Goal: Information Seeking & Learning: Check status

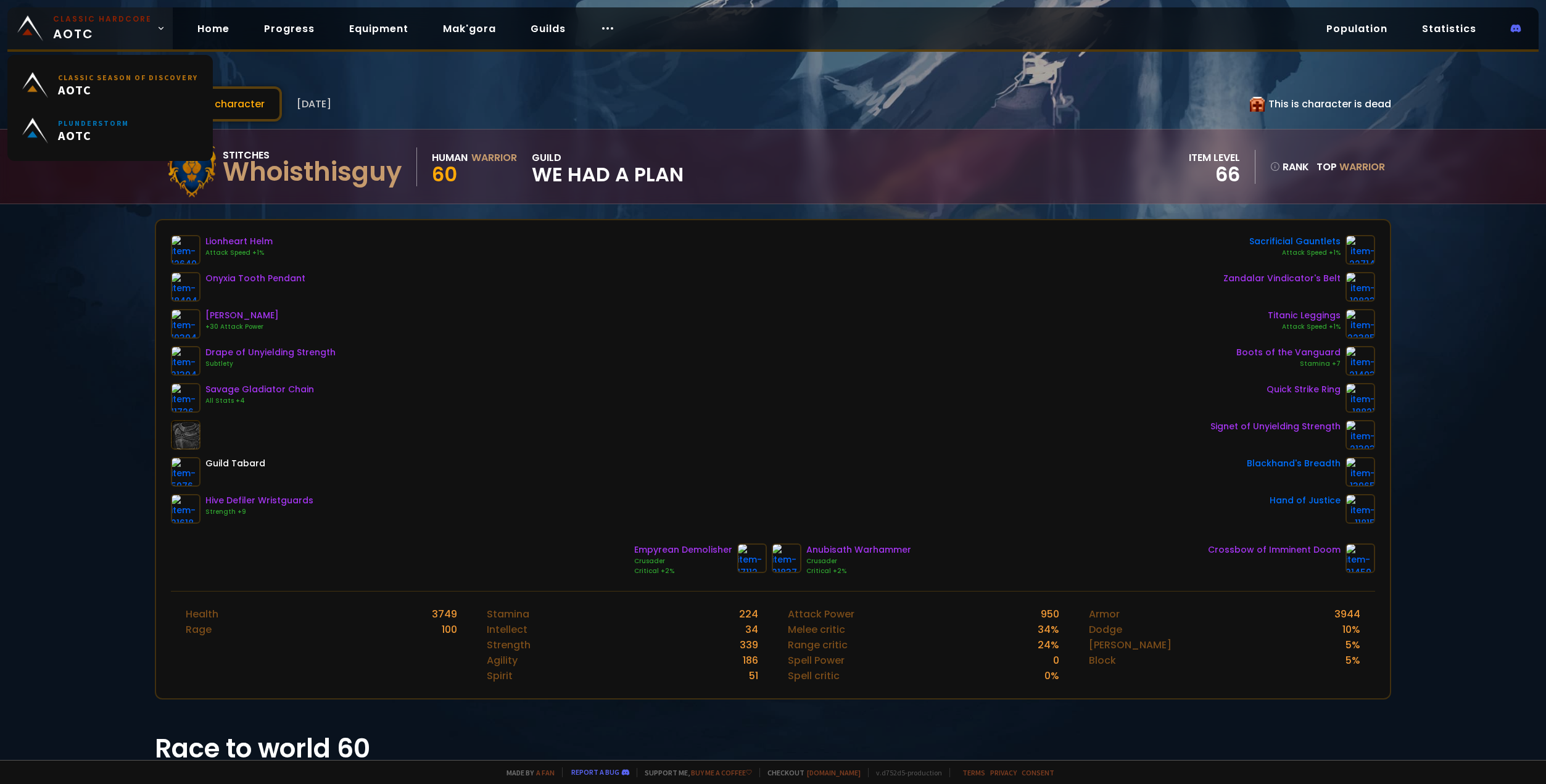
click at [116, 24] on small "Classic Hardcore" at bounding box center [103, 19] width 98 height 11
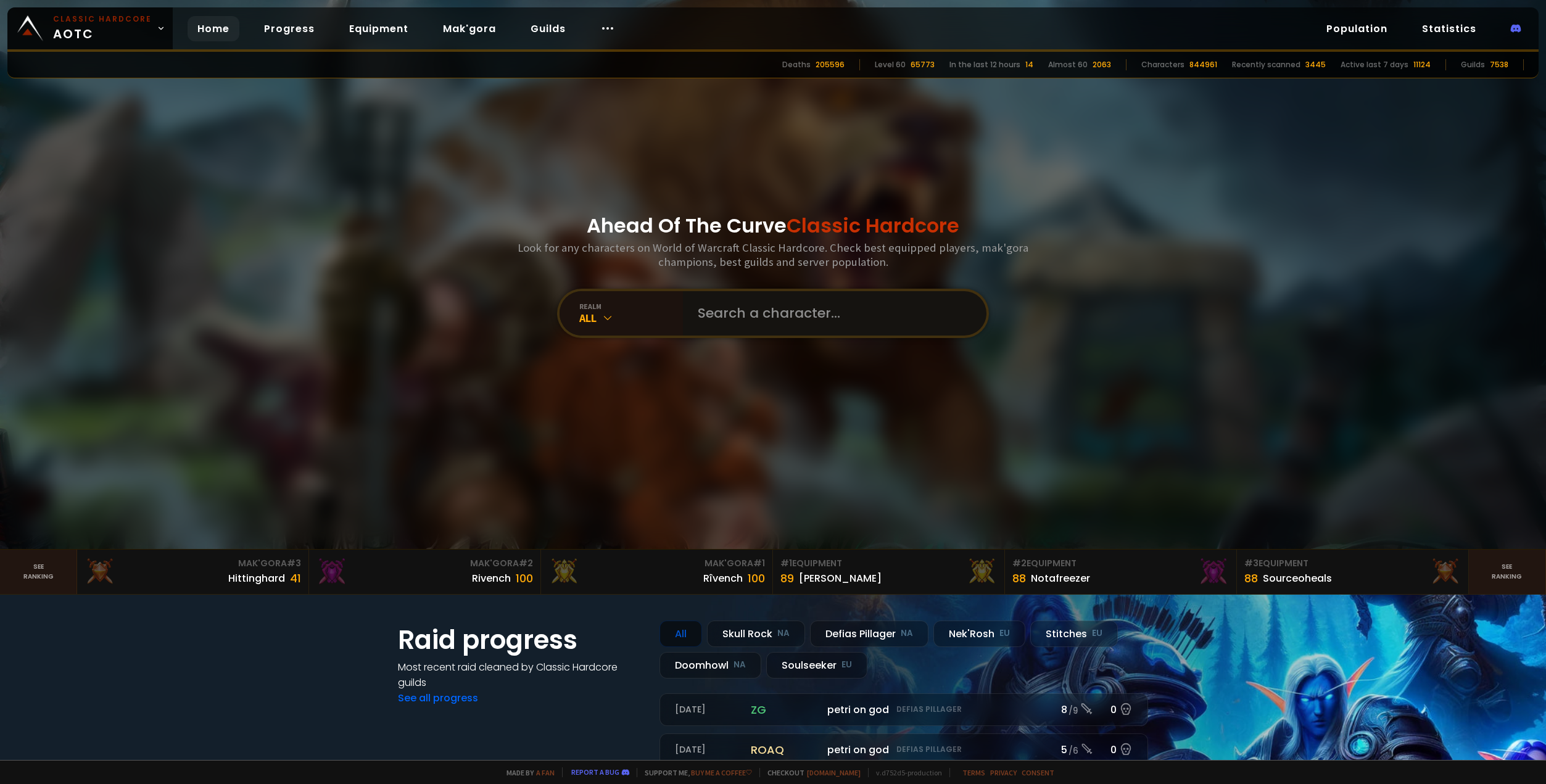
click at [805, 321] on input "text" at bounding box center [831, 313] width 281 height 44
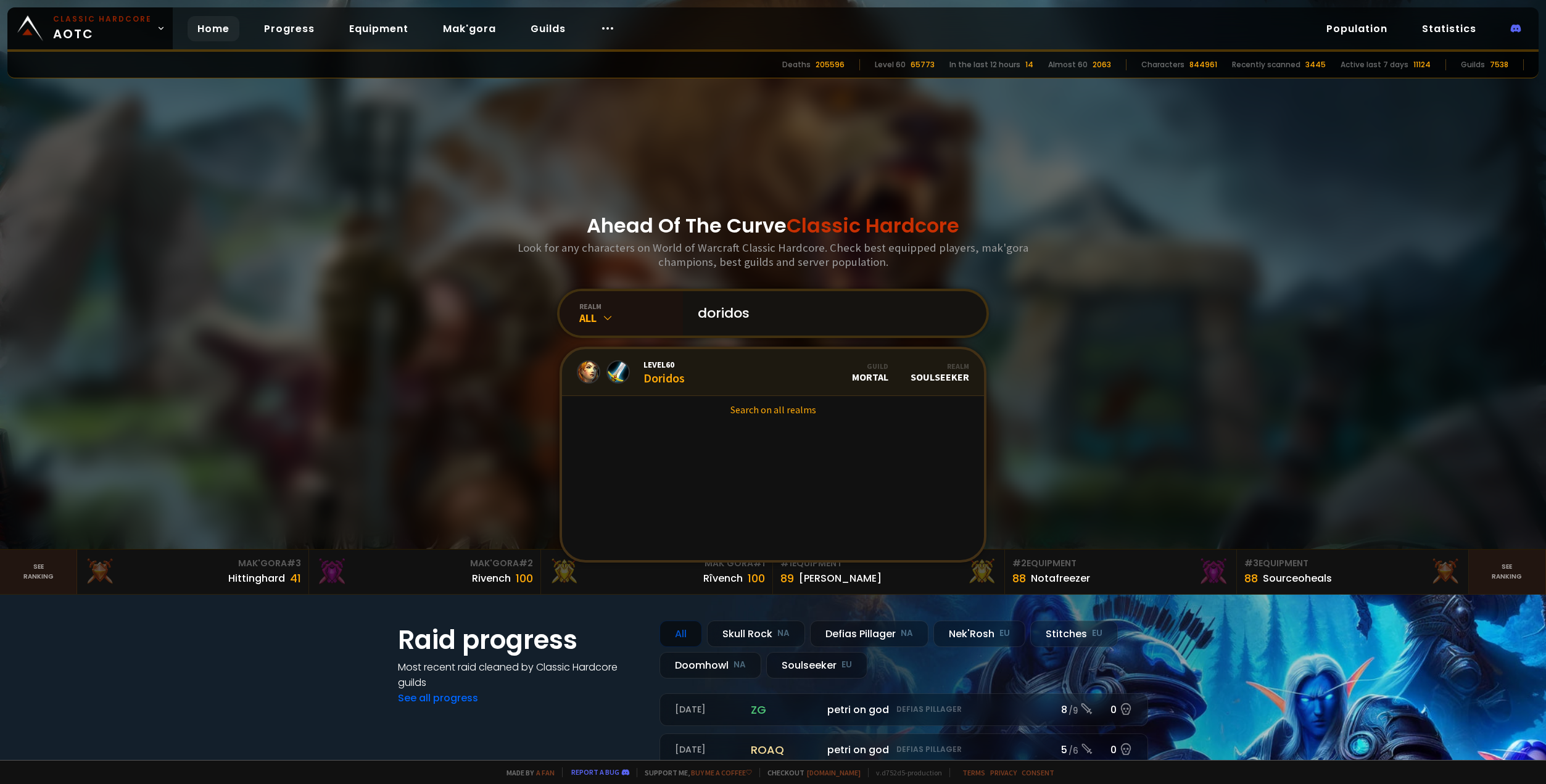
type input "doridos"
click at [747, 386] on link "Level 60 Doridos Guild Mortal Realm Soulseeker" at bounding box center [773, 373] width 422 height 47
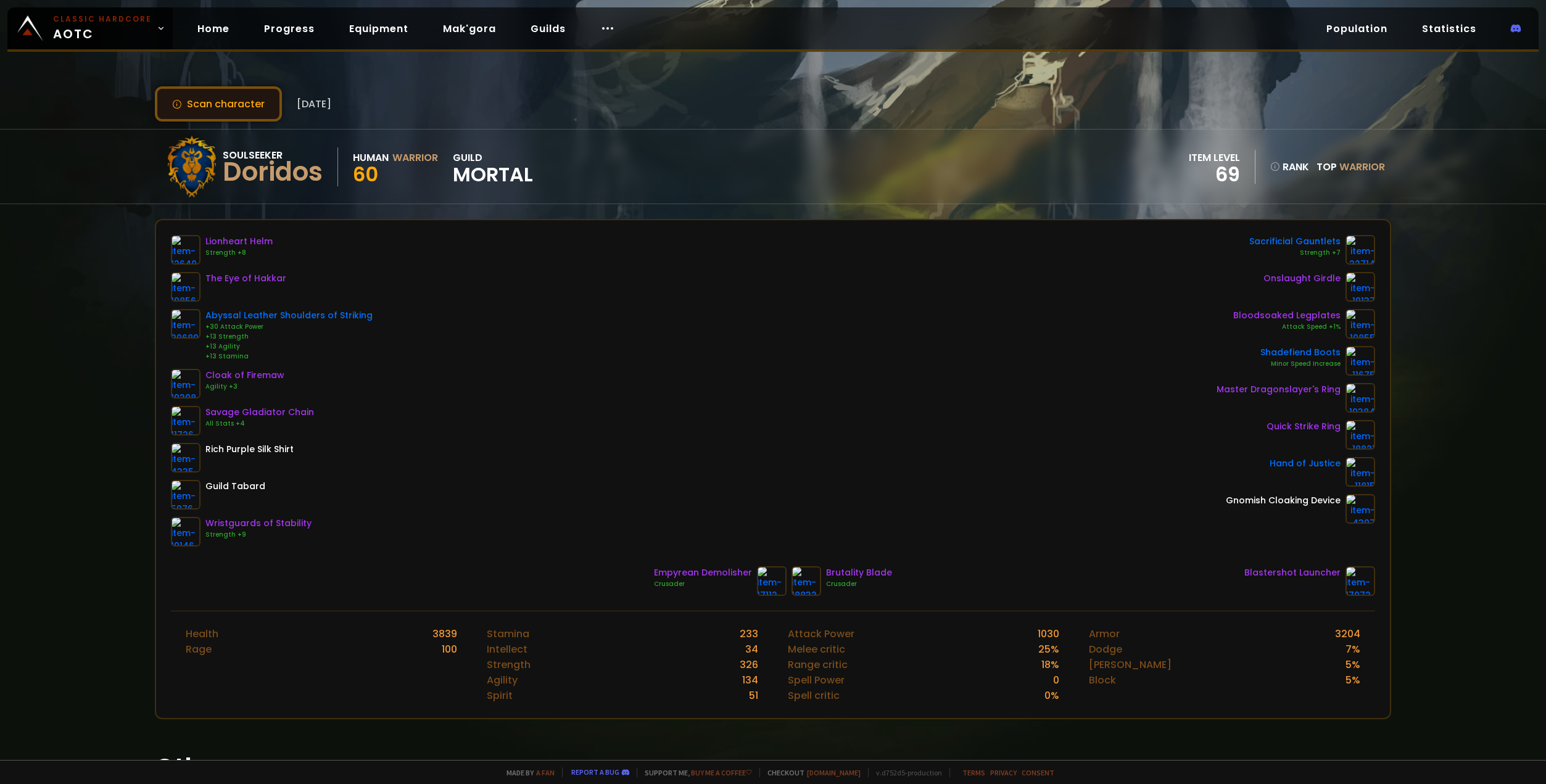
click at [227, 109] on button "Scan character" at bounding box center [218, 104] width 127 height 35
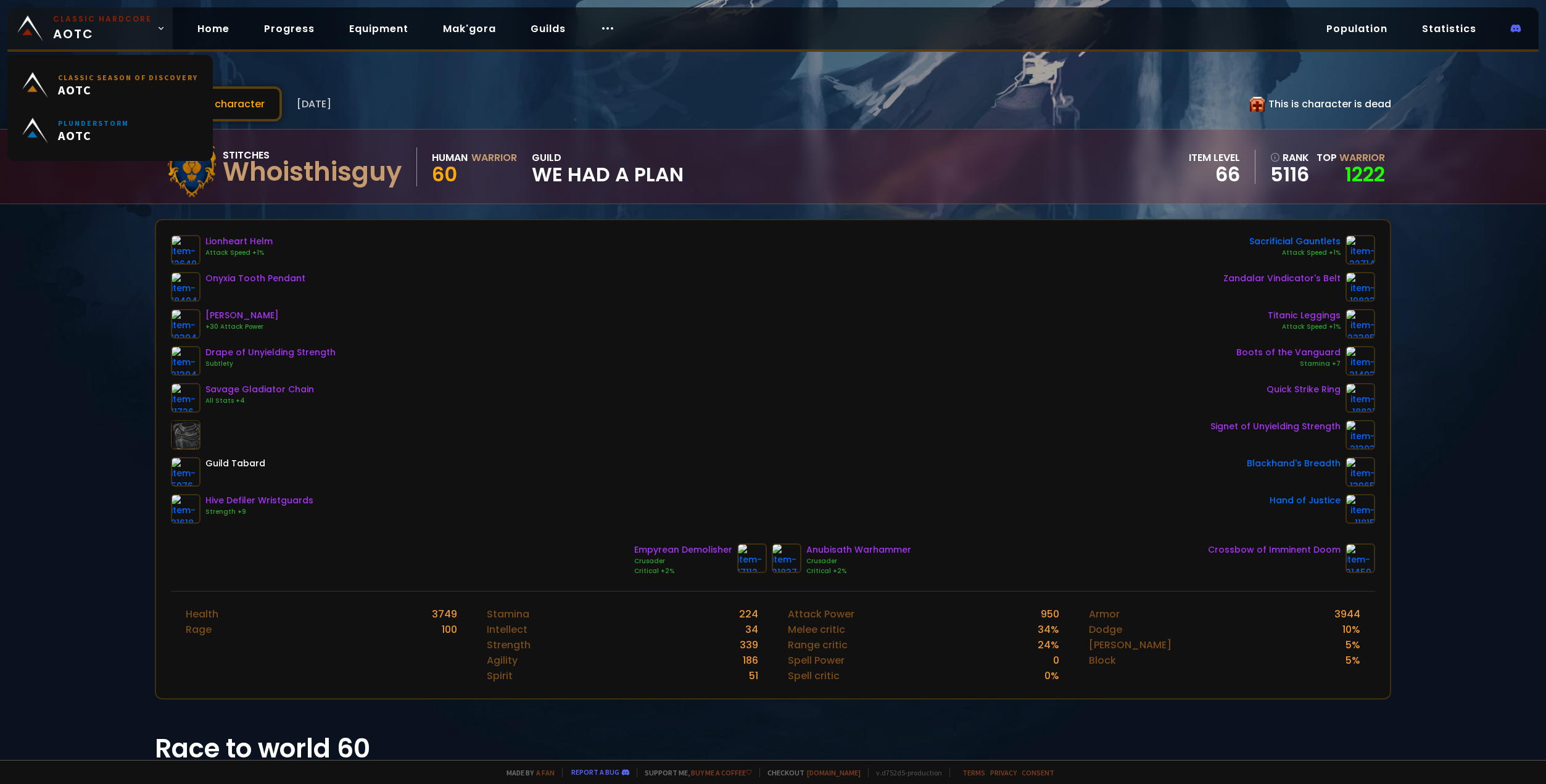
click at [105, 25] on span "Classic Hardcore AOTC" at bounding box center [103, 28] width 98 height 30
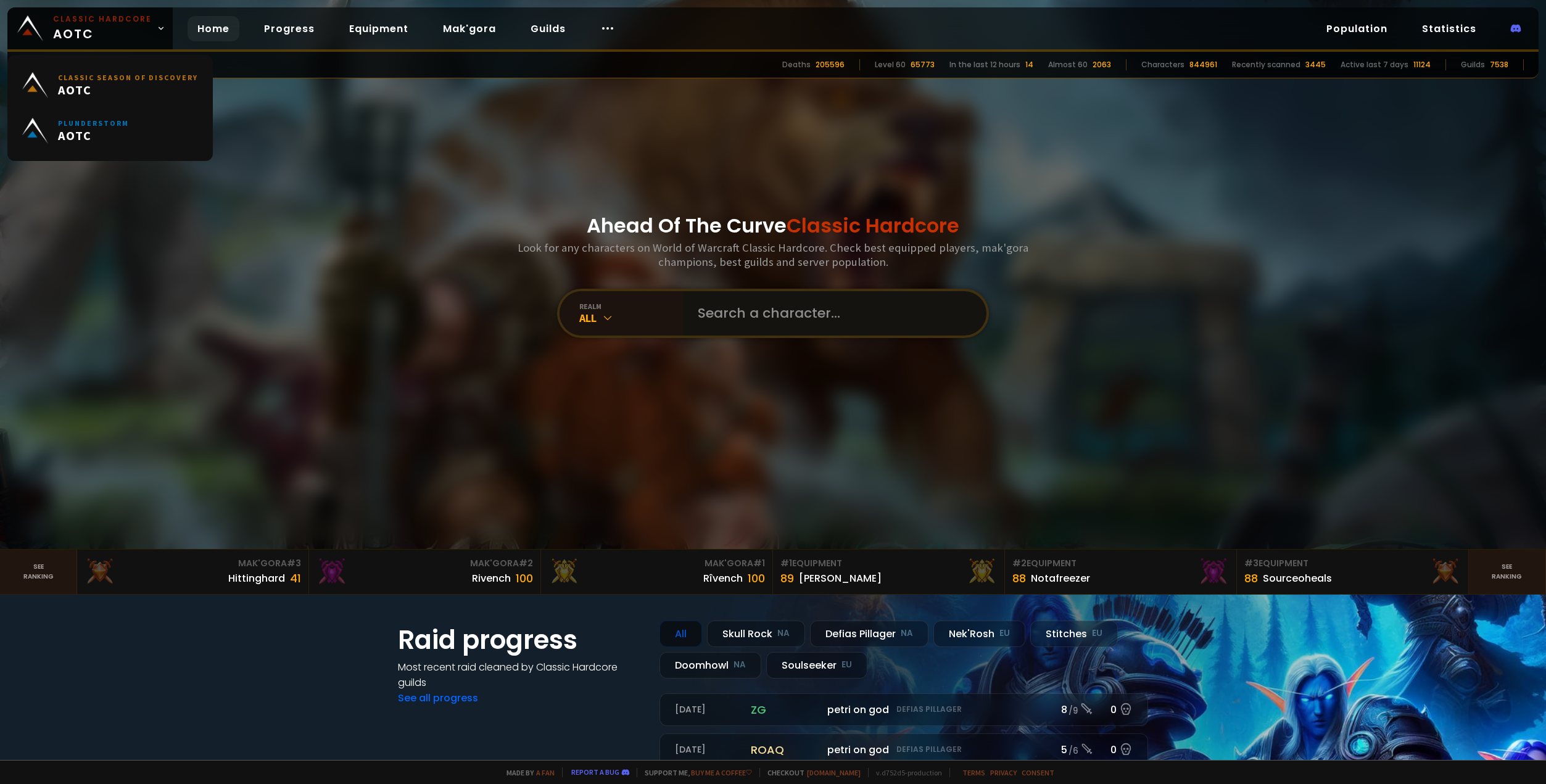
click at [839, 317] on input "text" at bounding box center [831, 313] width 281 height 44
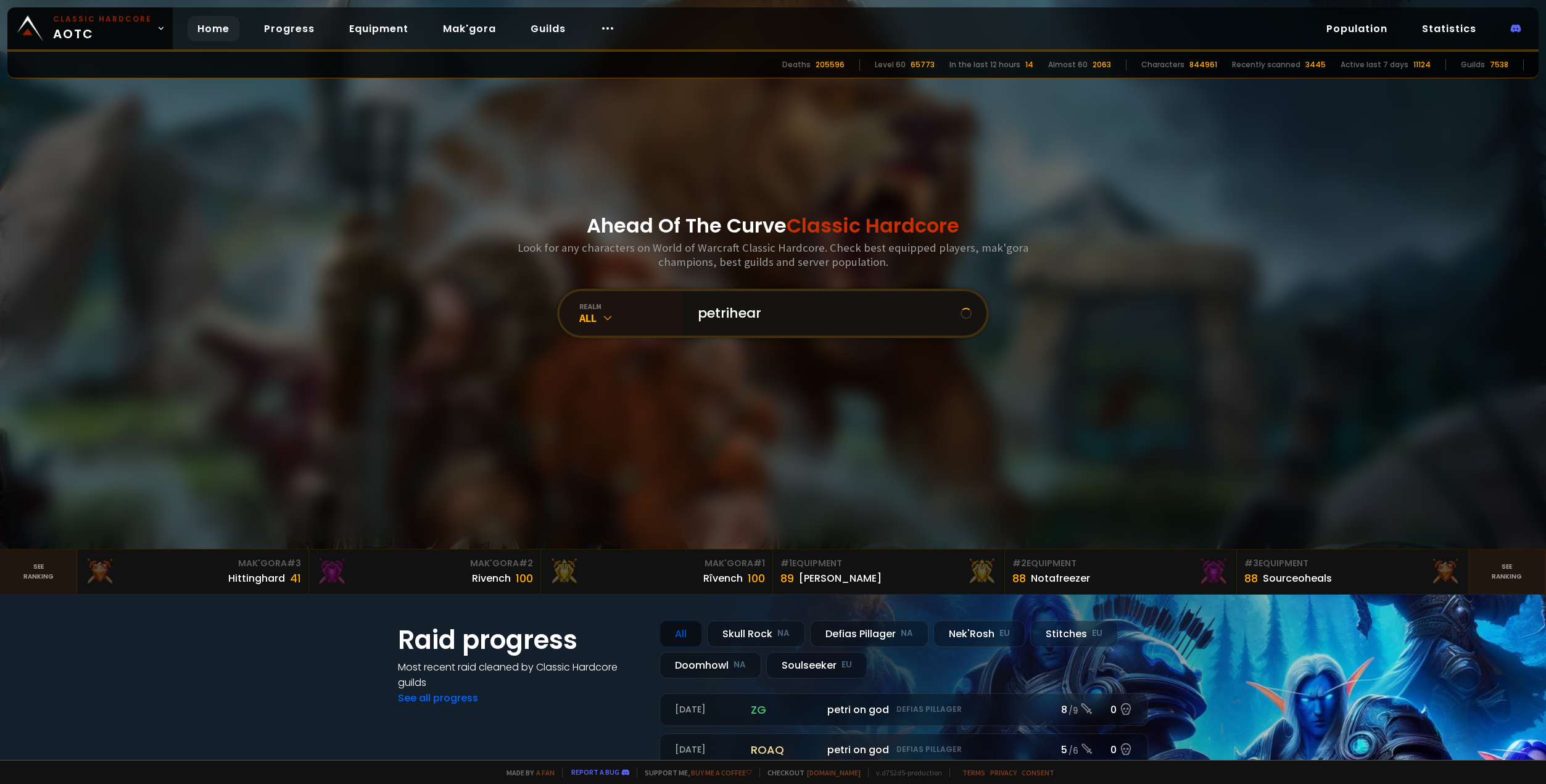
type input "petriheart"
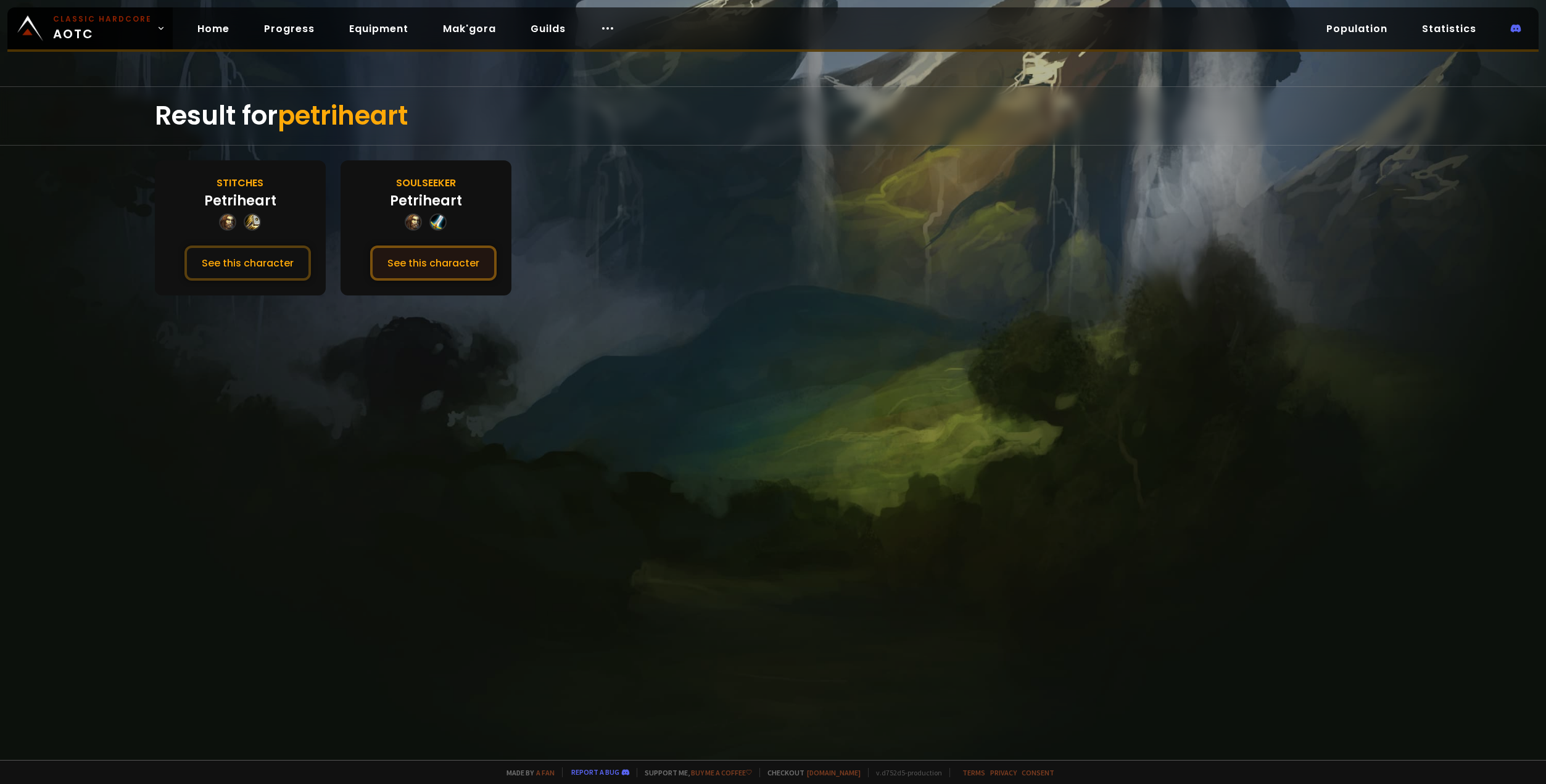
click at [453, 254] on button "See this character" at bounding box center [433, 263] width 126 height 35
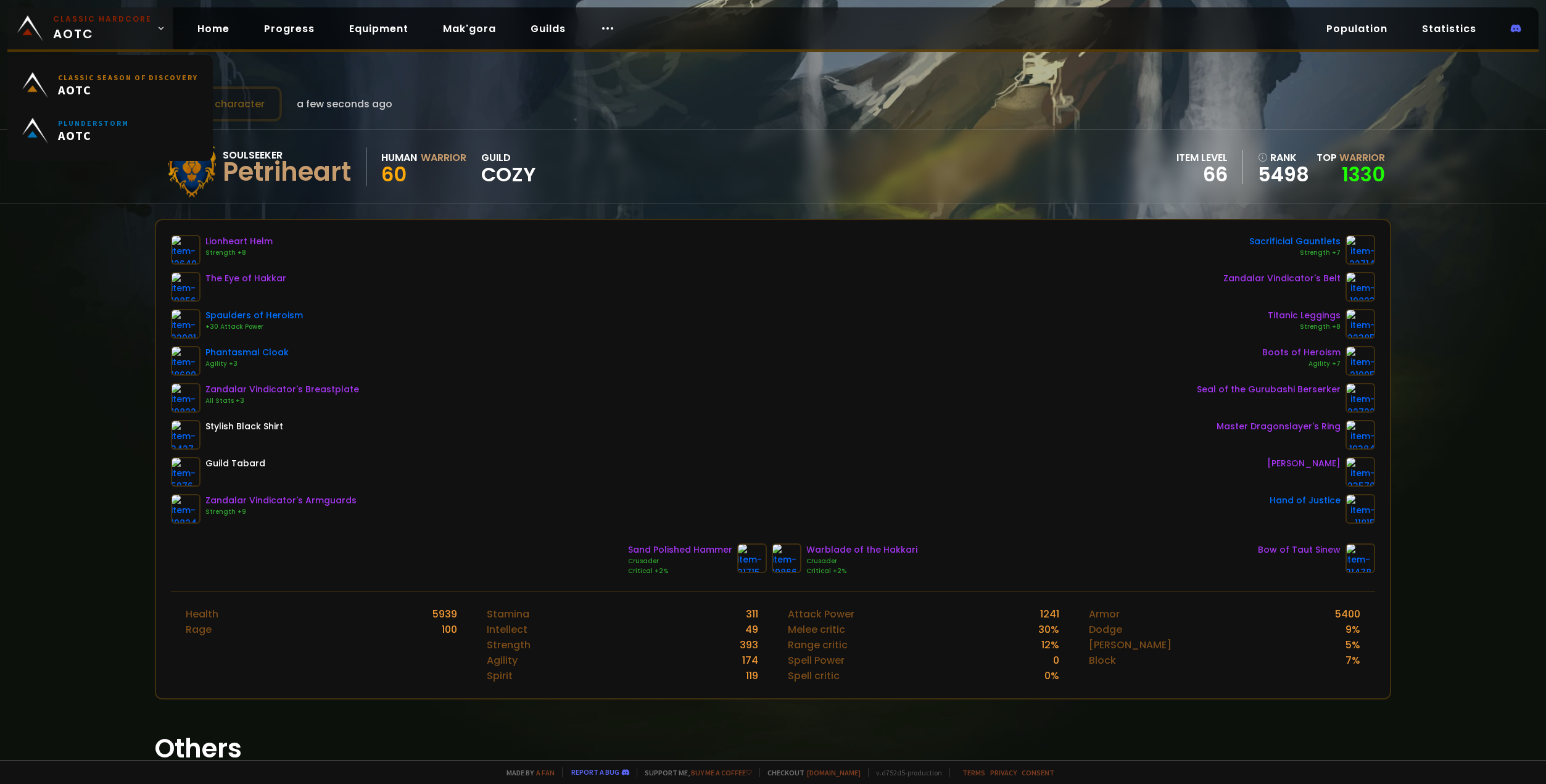
click at [107, 27] on span "Classic Hardcore AOTC" at bounding box center [103, 28] width 98 height 30
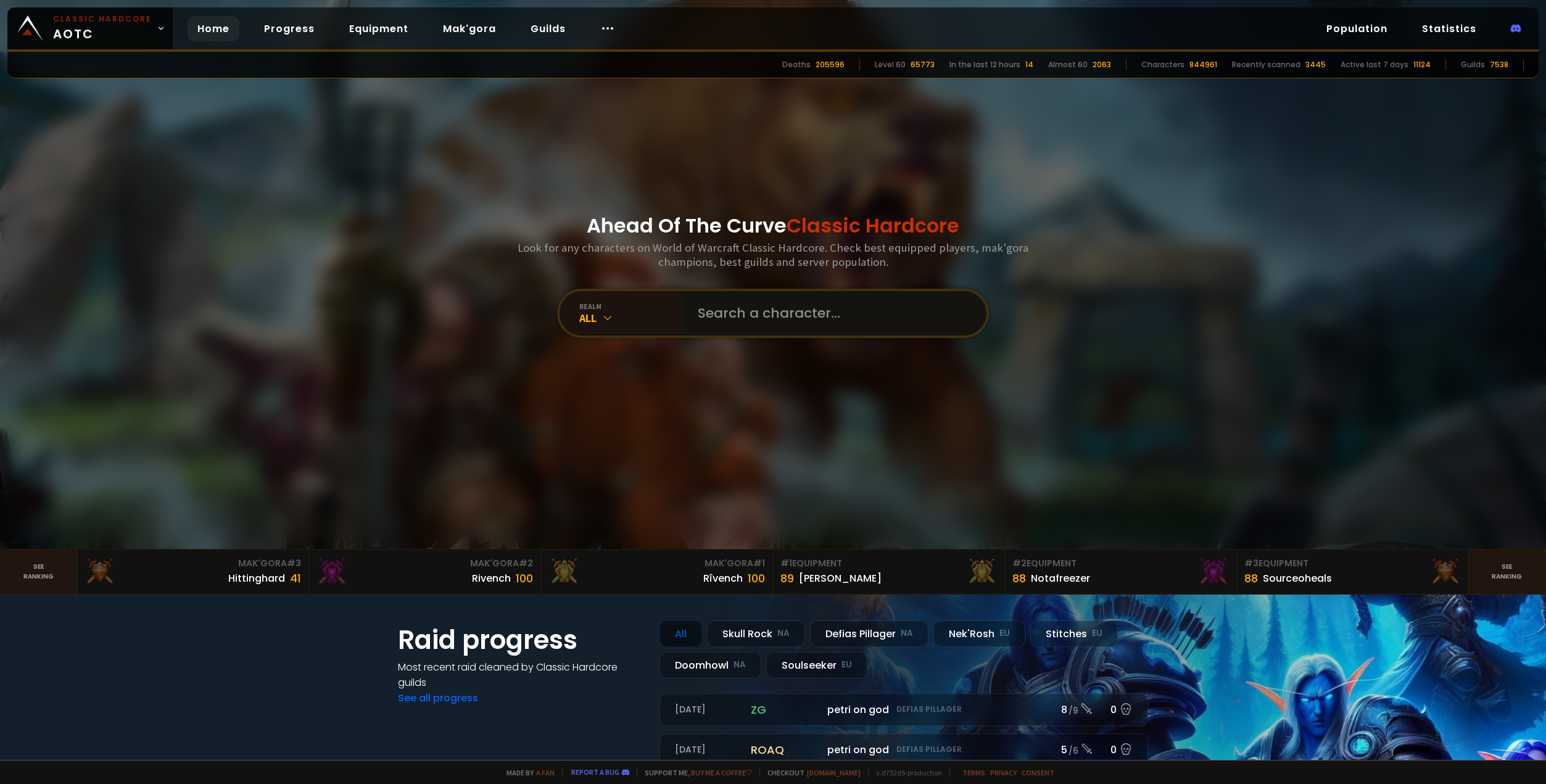
click at [821, 322] on input "text" at bounding box center [831, 313] width 281 height 44
type input "acronix"
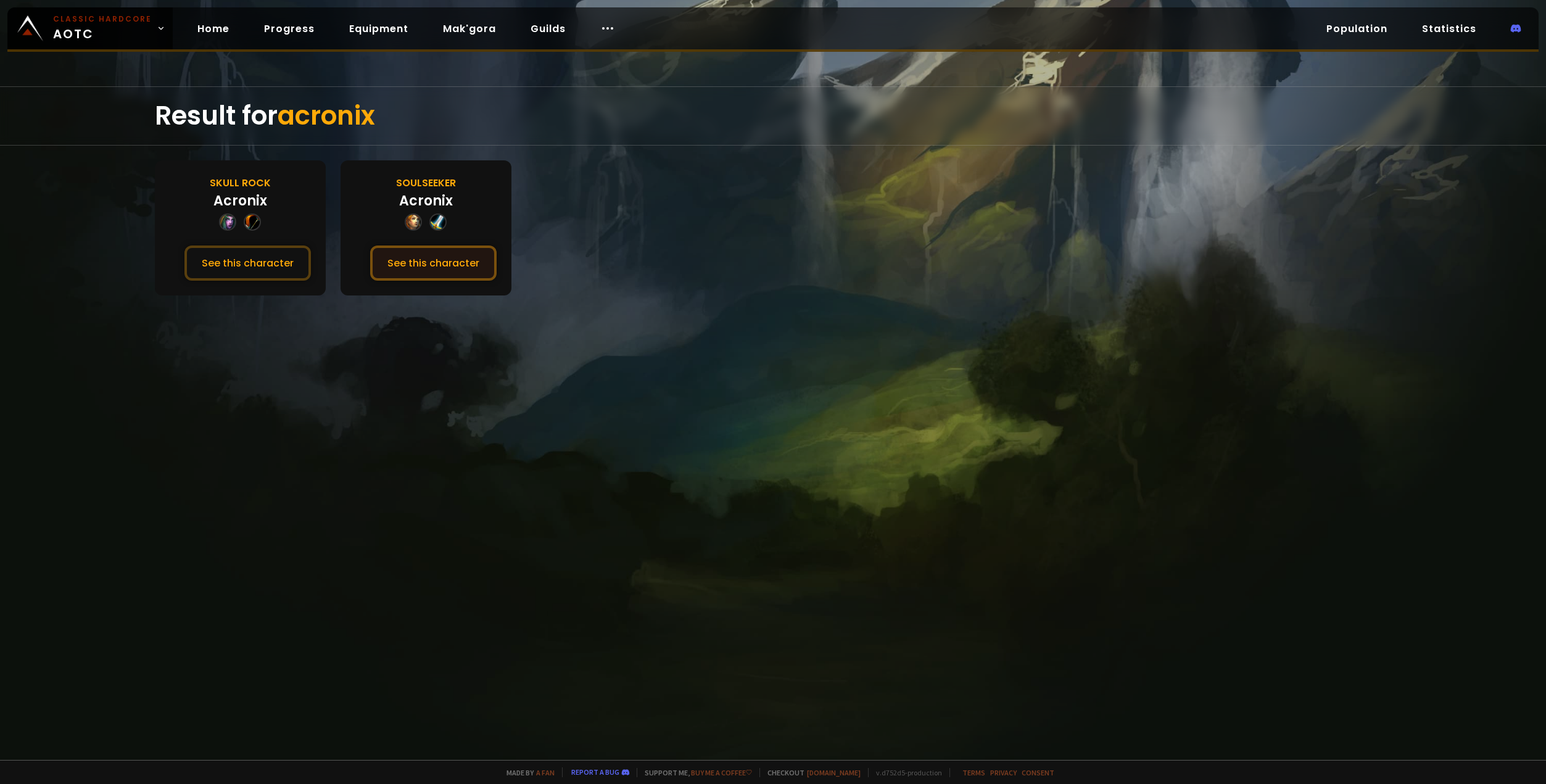
click at [443, 261] on button "See this character" at bounding box center [433, 263] width 126 height 35
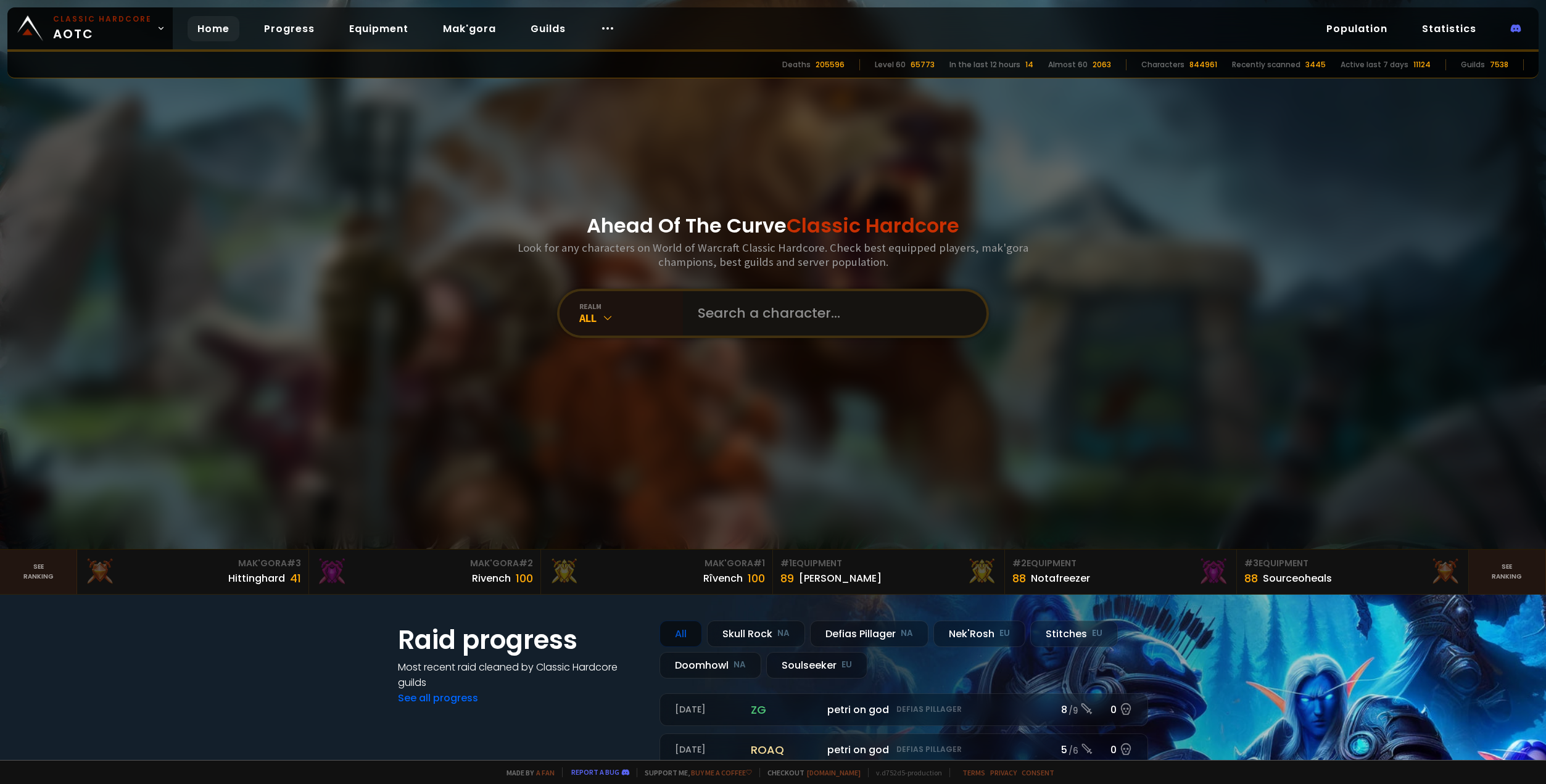
click at [770, 302] on input "text" at bounding box center [831, 313] width 281 height 44
type input "acroniix"
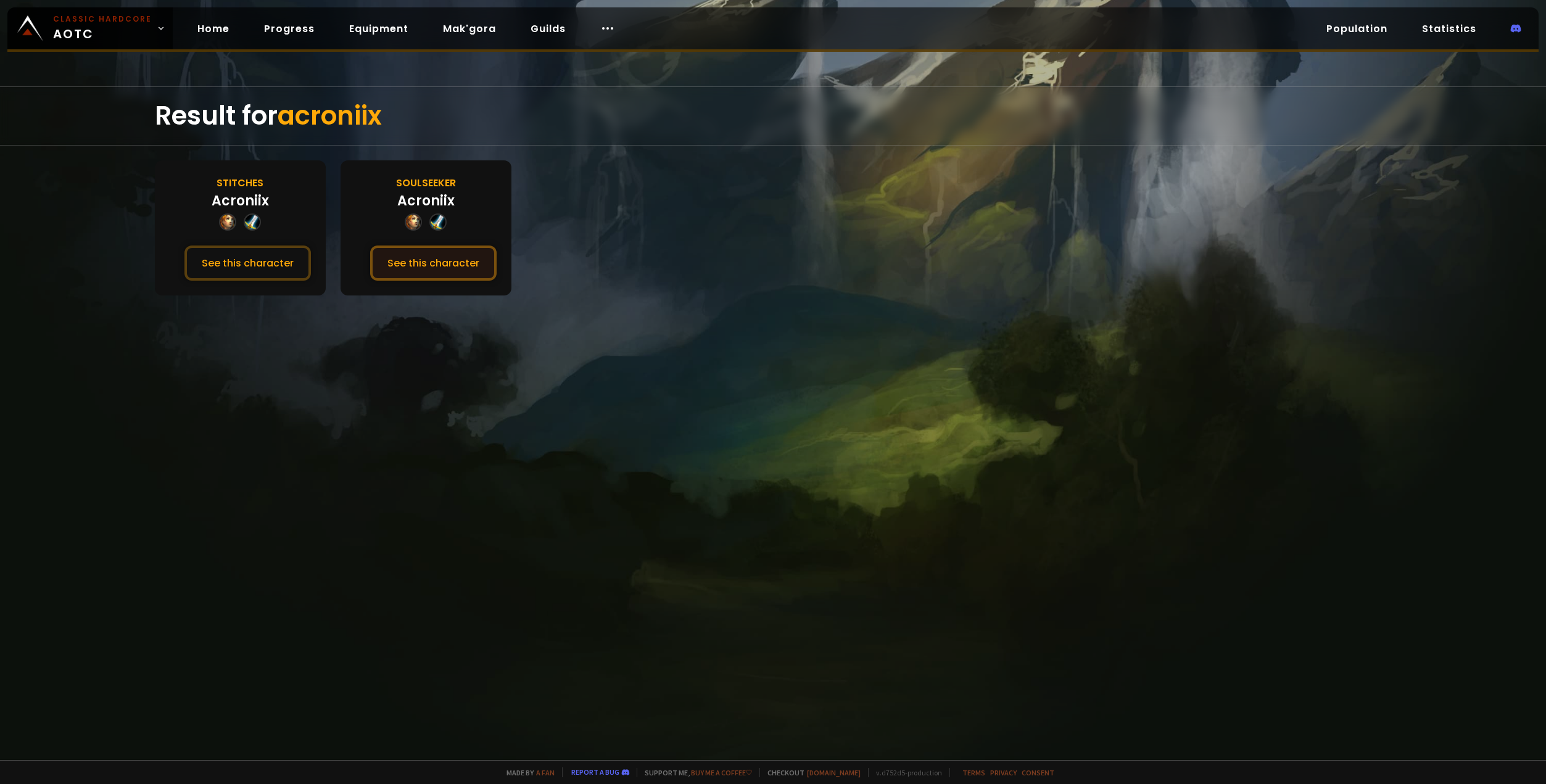
click at [460, 258] on button "See this character" at bounding box center [433, 263] width 126 height 35
